Goal: Transaction & Acquisition: Purchase product/service

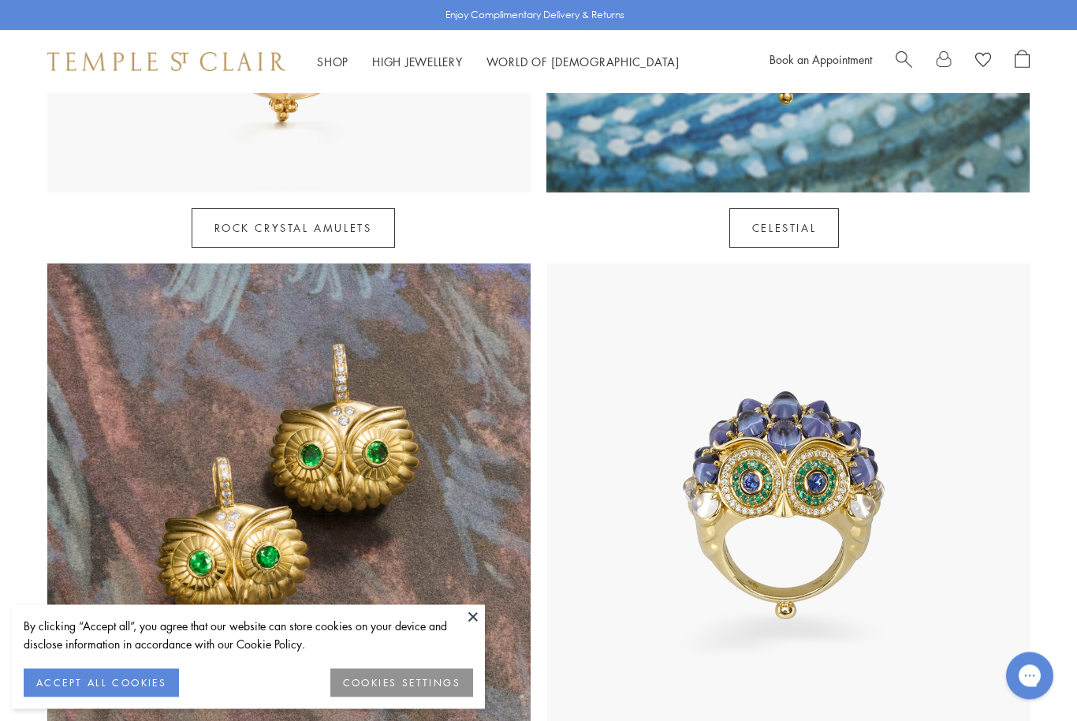
scroll to position [1134, 0]
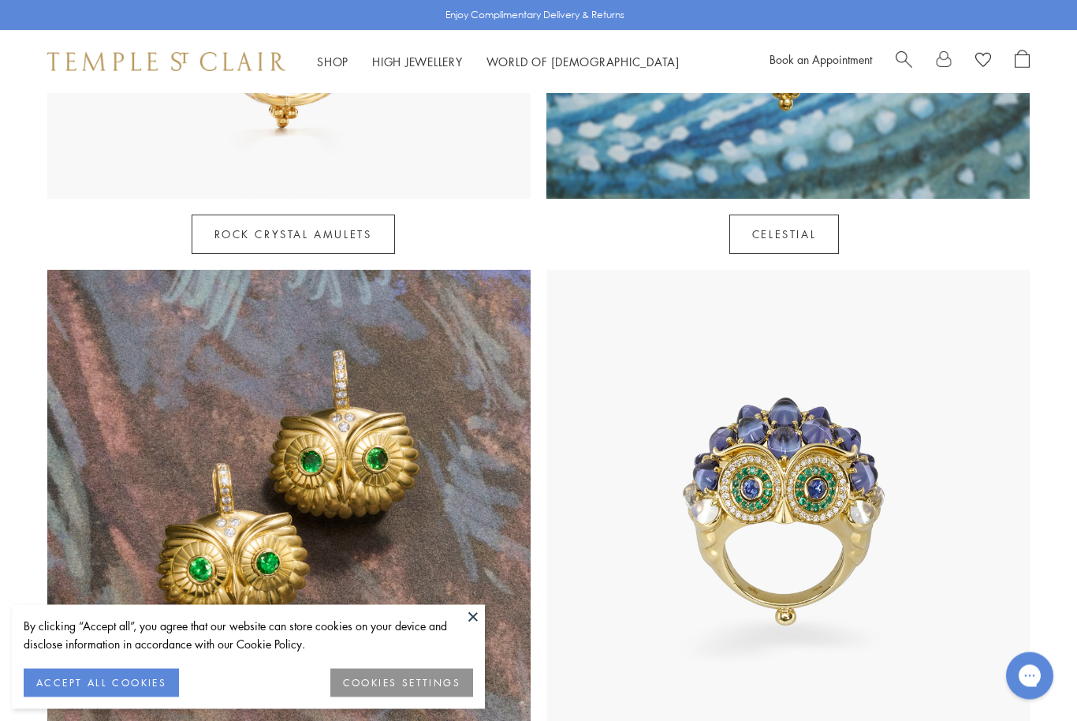
click at [901, 50] on span "Search" at bounding box center [904, 58] width 17 height 17
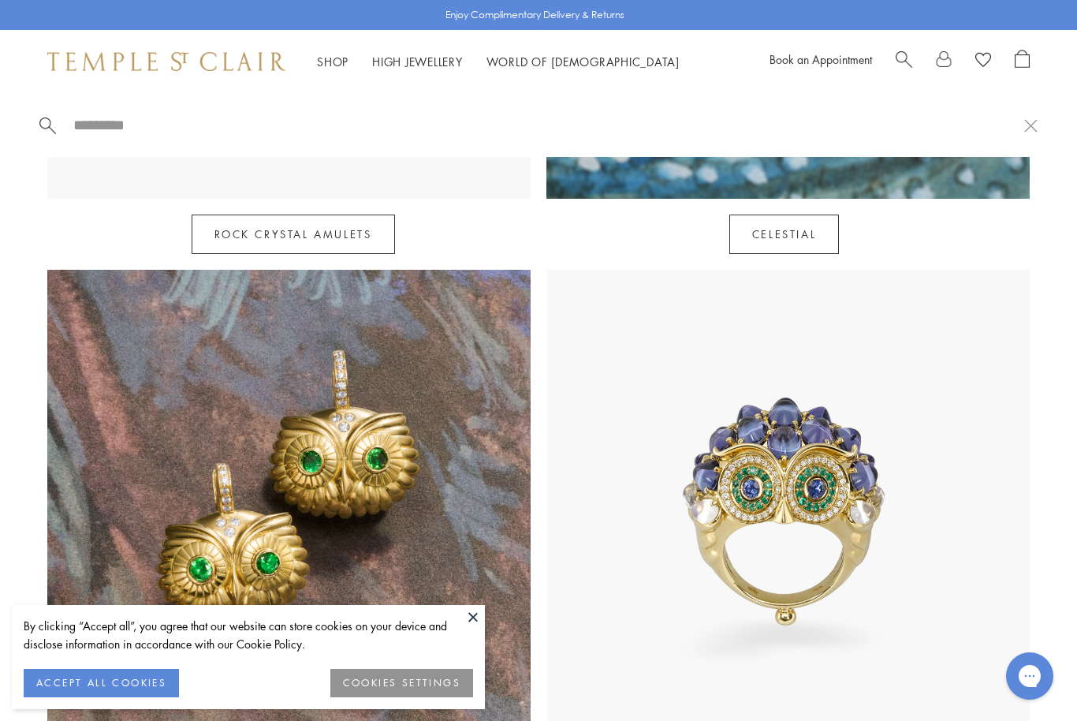
click at [102, 105] on div at bounding box center [538, 125] width 1077 height 64
click at [94, 129] on input "search" at bounding box center [548, 125] width 953 height 18
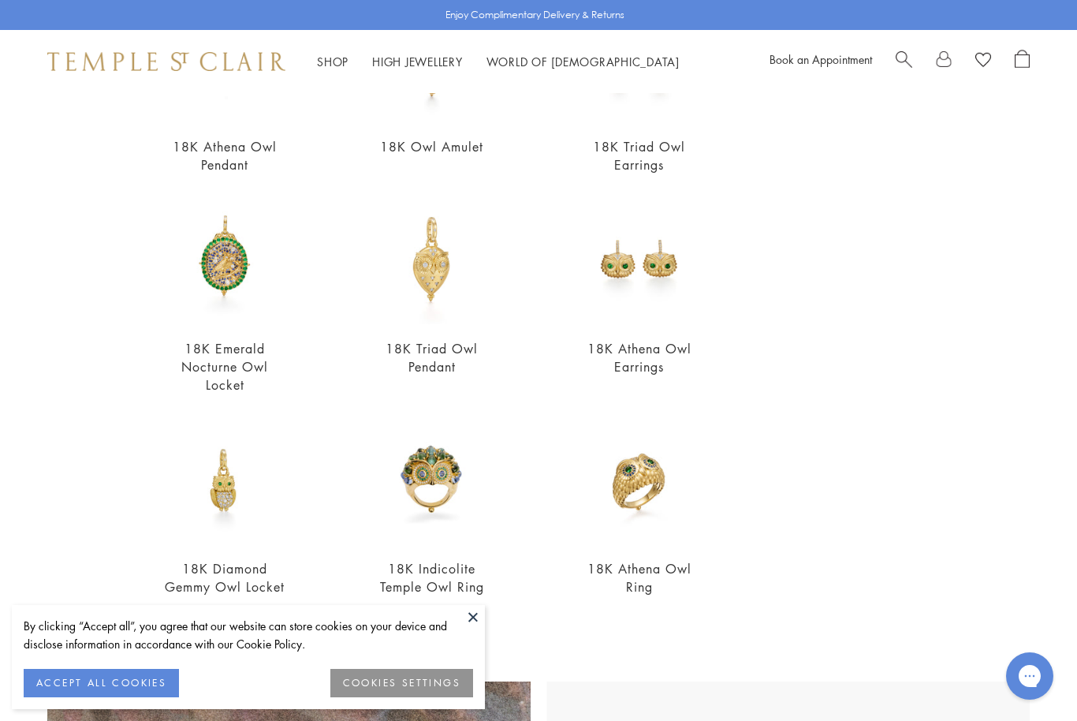
scroll to position [252, 0]
type input "***"
click at [231, 491] on img at bounding box center [225, 479] width 129 height 129
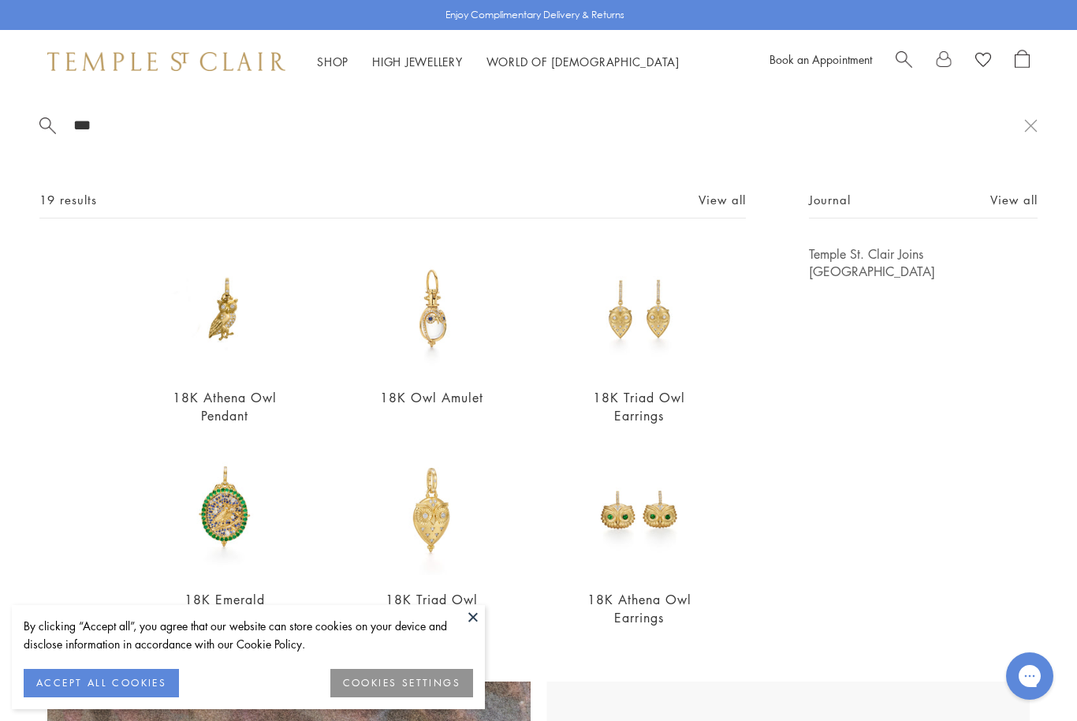
scroll to position [0, 0]
click at [631, 345] on img at bounding box center [639, 309] width 129 height 129
